Goal: Task Accomplishment & Management: Use online tool/utility

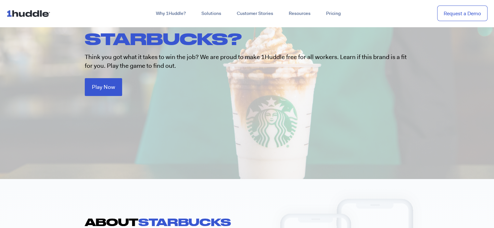
scroll to position [97, 0]
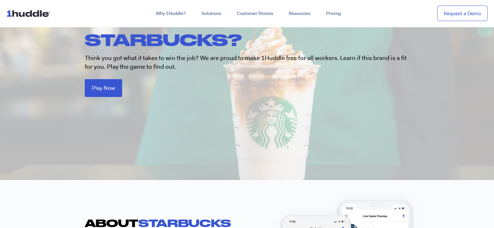
click at [101, 79] on div "WANT TO WORK AT STARBUCKS? Think you got what it takes to win the job? We are p…" at bounding box center [247, 54] width 338 height 85
click at [109, 93] on link "Play Now" at bounding box center [103, 87] width 37 height 18
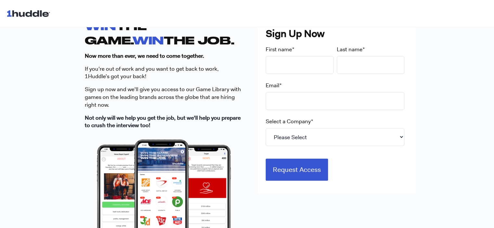
scroll to position [177, 0]
